Goal: Task Accomplishment & Management: Use online tool/utility

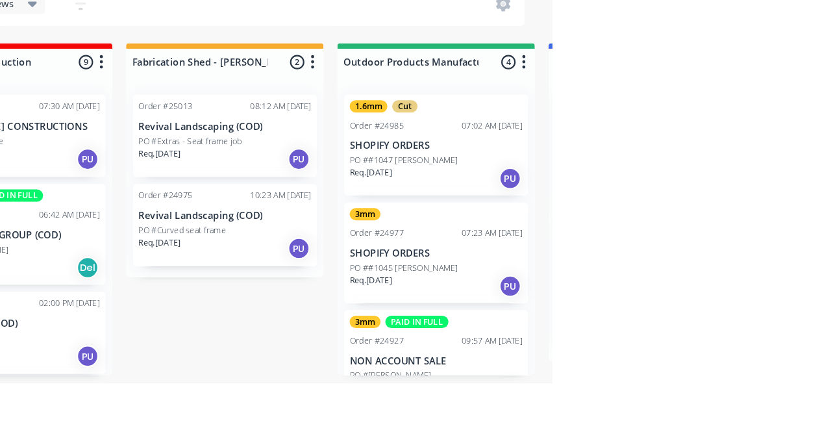
click at [741, 212] on p "SHOPIFY ORDERS" at bounding box center [721, 207] width 164 height 11
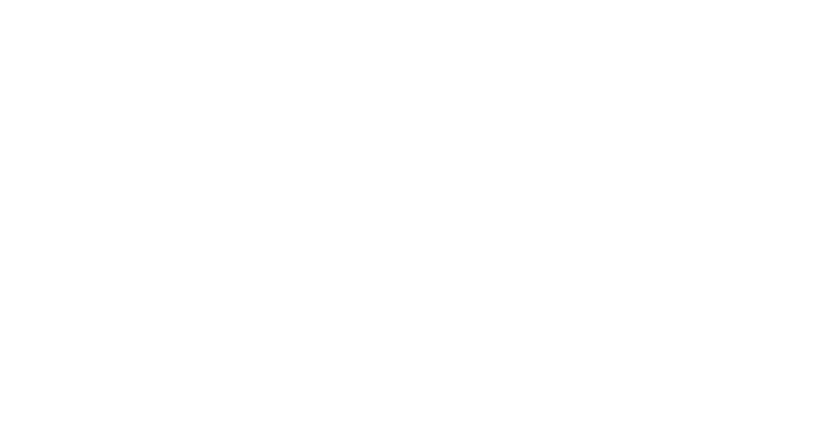
click at [705, 321] on div "1.6mm" at bounding box center [687, 319] width 36 height 12
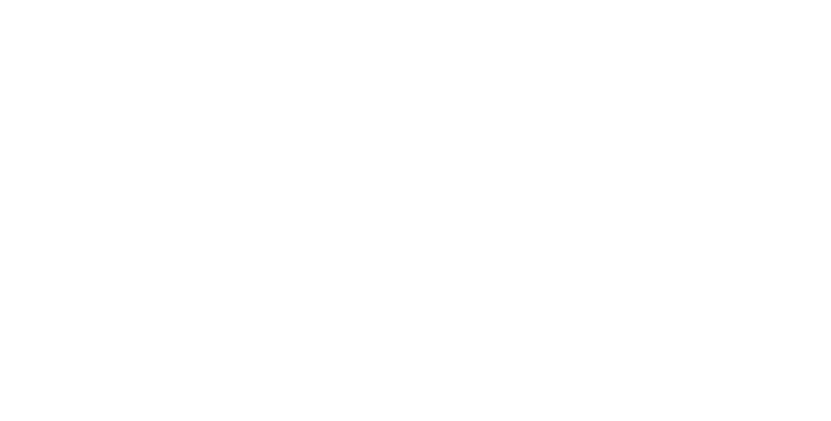
type input "Fab"
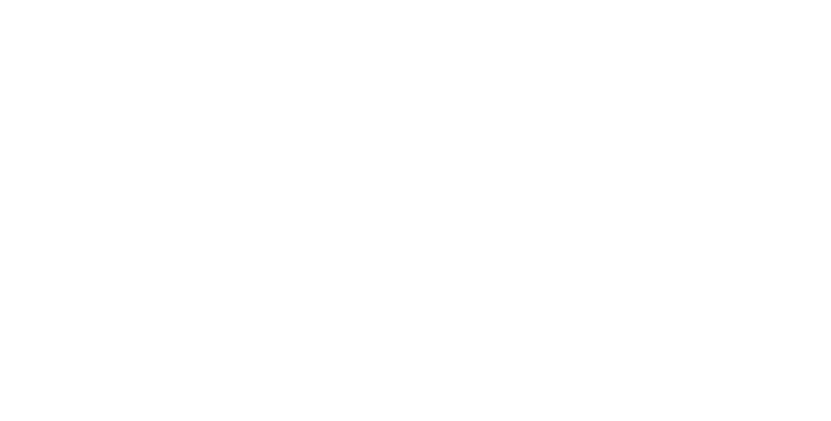
click at [602, 224] on div "Assigned to Add team member" at bounding box center [537, 171] width 130 height 137
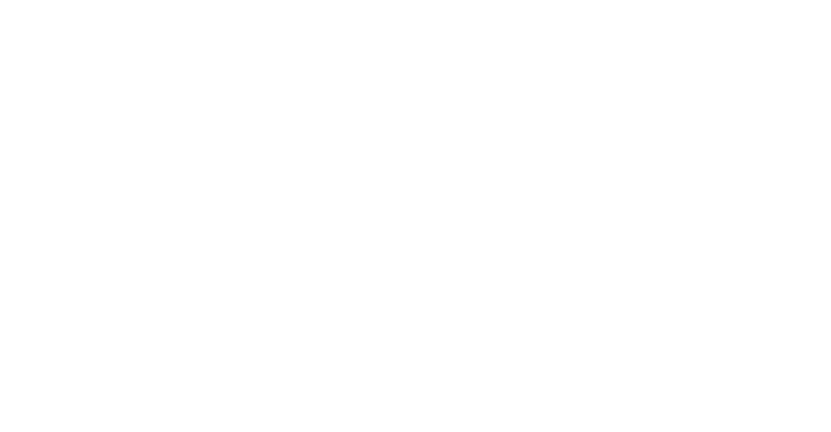
click at [744, 224] on span "Outdoor Product..." at bounding box center [705, 229] width 78 height 16
click at [744, 423] on div "Ready for Pickup" at bounding box center [679, 427] width 130 height 22
click at [602, 237] on div "Assigned to Add team member" at bounding box center [537, 171] width 130 height 137
click at [620, 71] on button "Close" at bounding box center [596, 72] width 47 height 21
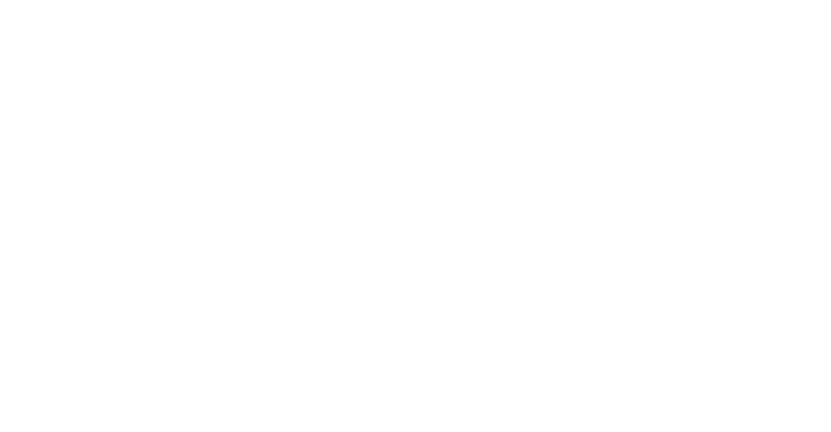
click at [620, 70] on button "Close" at bounding box center [596, 72] width 47 height 21
